Goal: Information Seeking & Learning: Learn about a topic

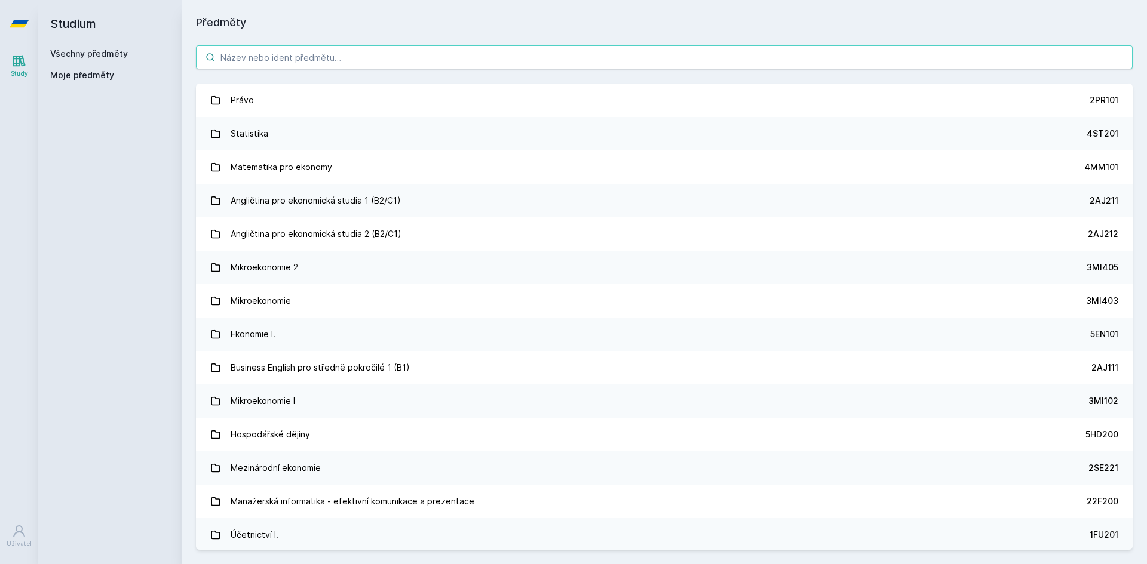
click at [264, 63] on input "search" at bounding box center [664, 57] width 937 height 24
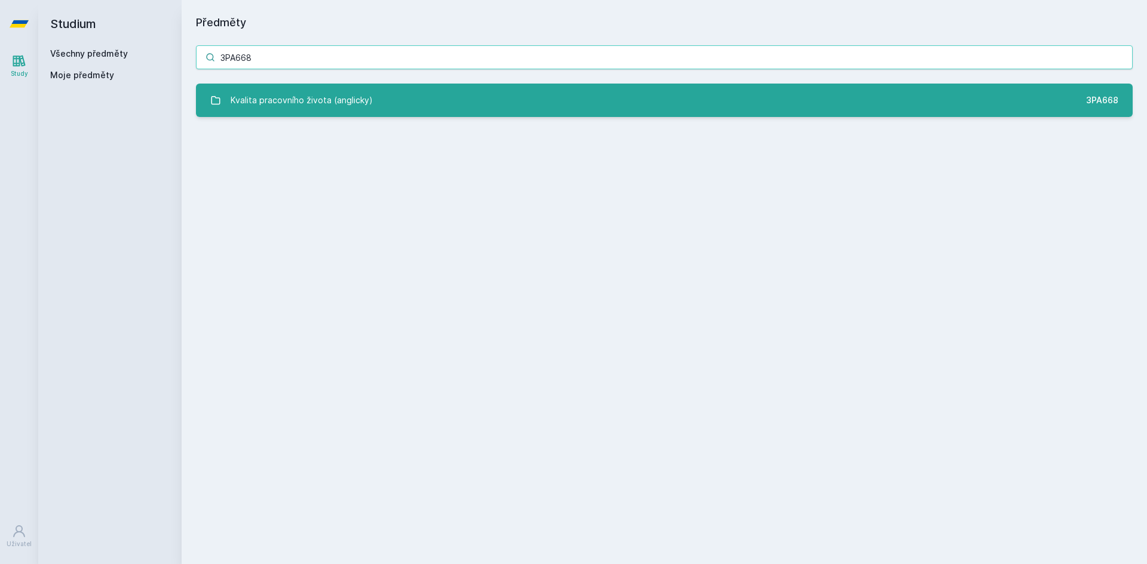
type input "3PA668"
click at [296, 95] on div "Kvalita pracovního života (anglicky)" at bounding box center [302, 100] width 142 height 24
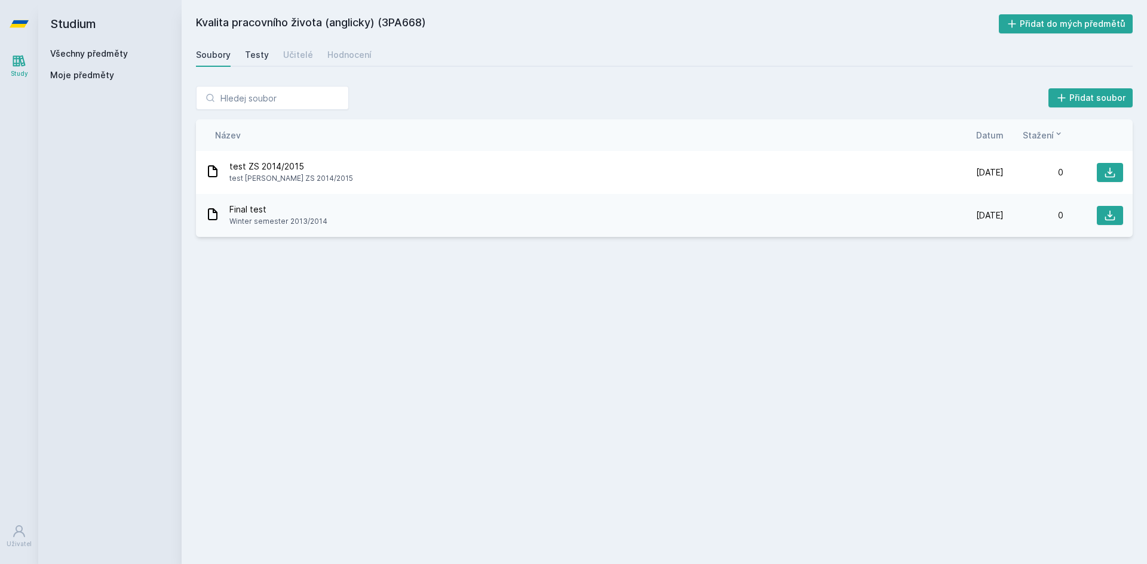
click at [256, 59] on div "Testy" at bounding box center [257, 55] width 24 height 12
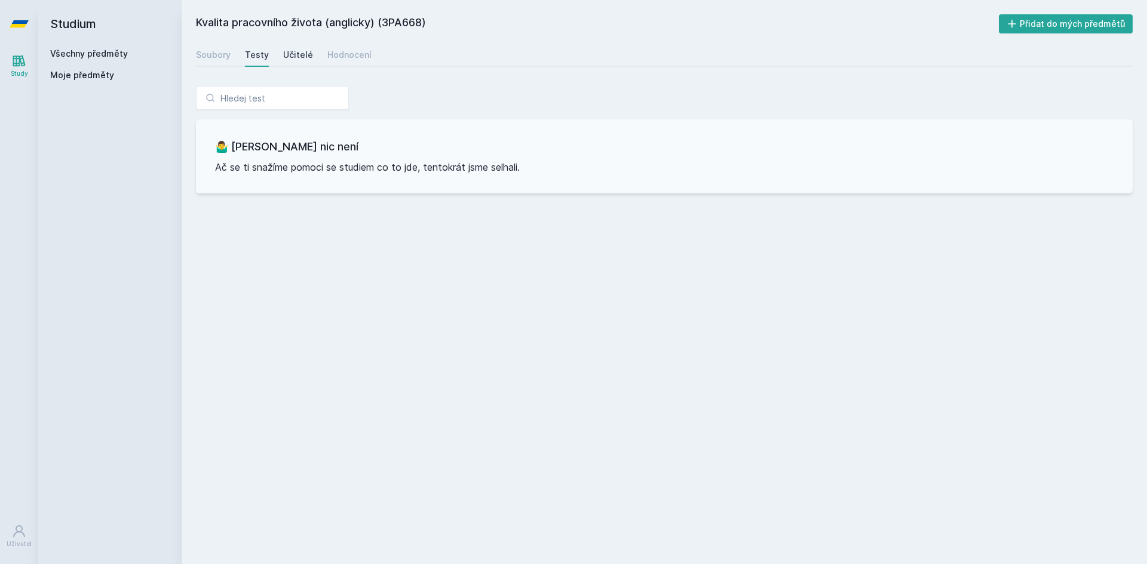
click at [290, 57] on div "Učitelé" at bounding box center [298, 55] width 30 height 12
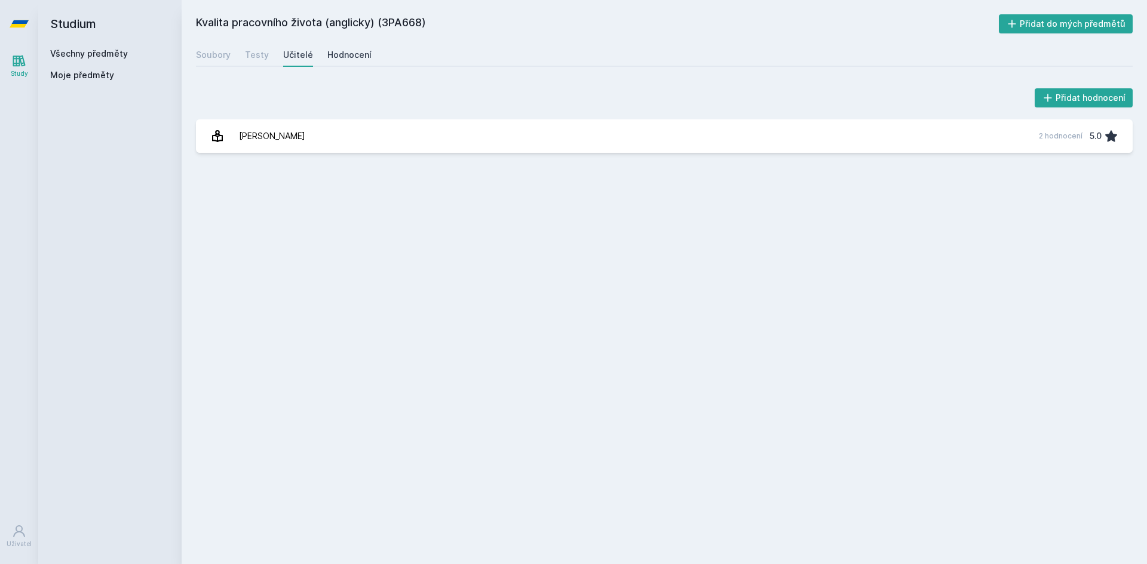
click at [350, 56] on div "Hodnocení" at bounding box center [349, 55] width 44 height 12
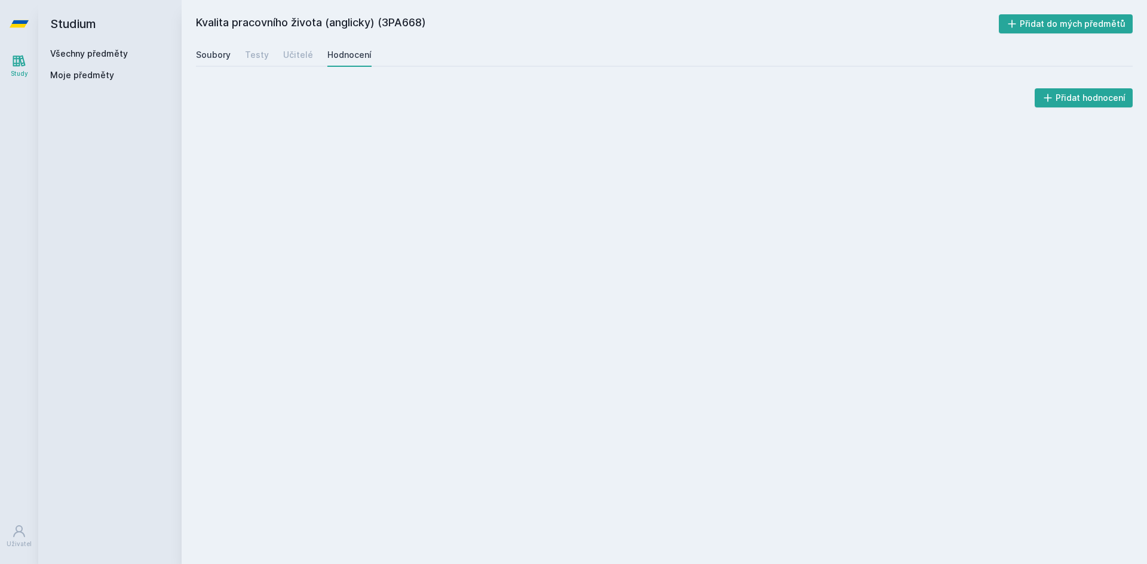
click at [218, 52] on div "Soubory" at bounding box center [213, 55] width 35 height 12
